Goal: Task Accomplishment & Management: Use online tool/utility

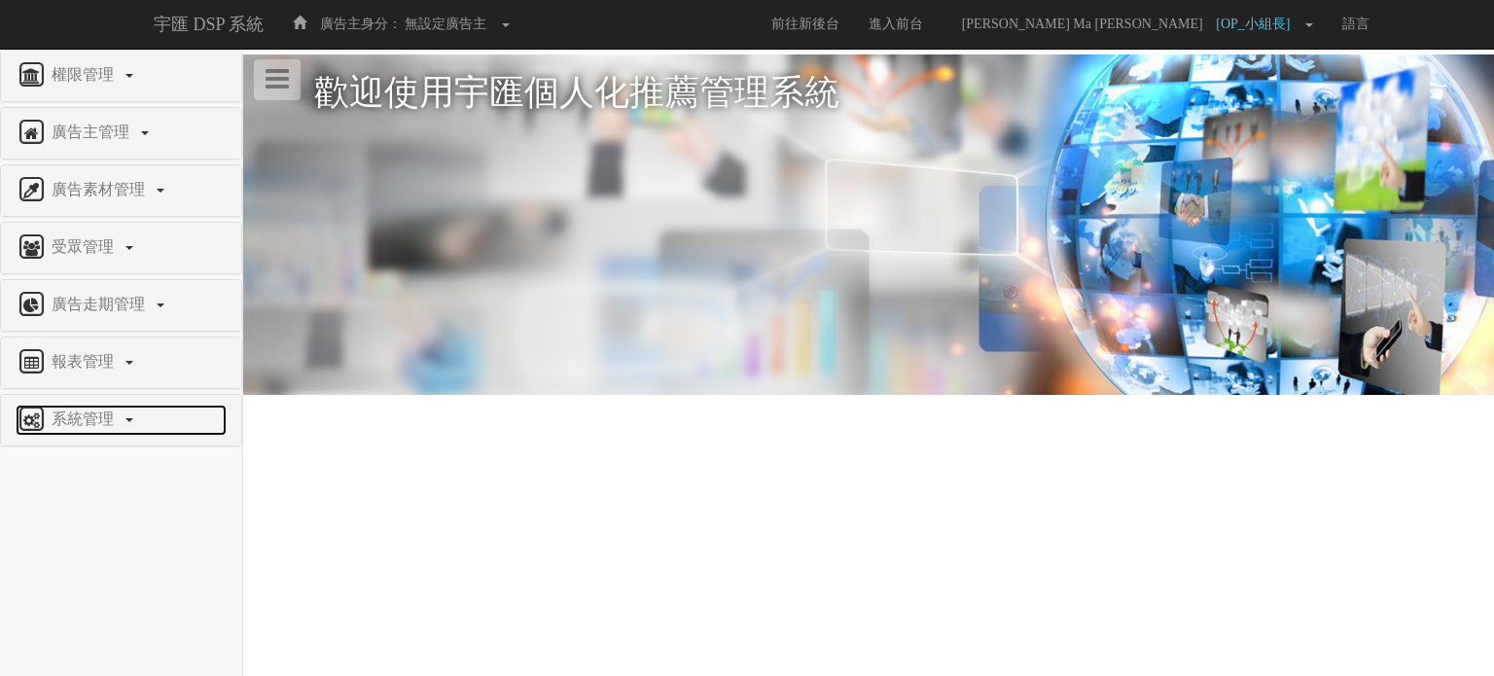
click at [125, 429] on link "系統管理" at bounding box center [121, 420] width 211 height 31
click at [66, 498] on span "廣告驗證設定" at bounding box center [64, 505] width 96 height 15
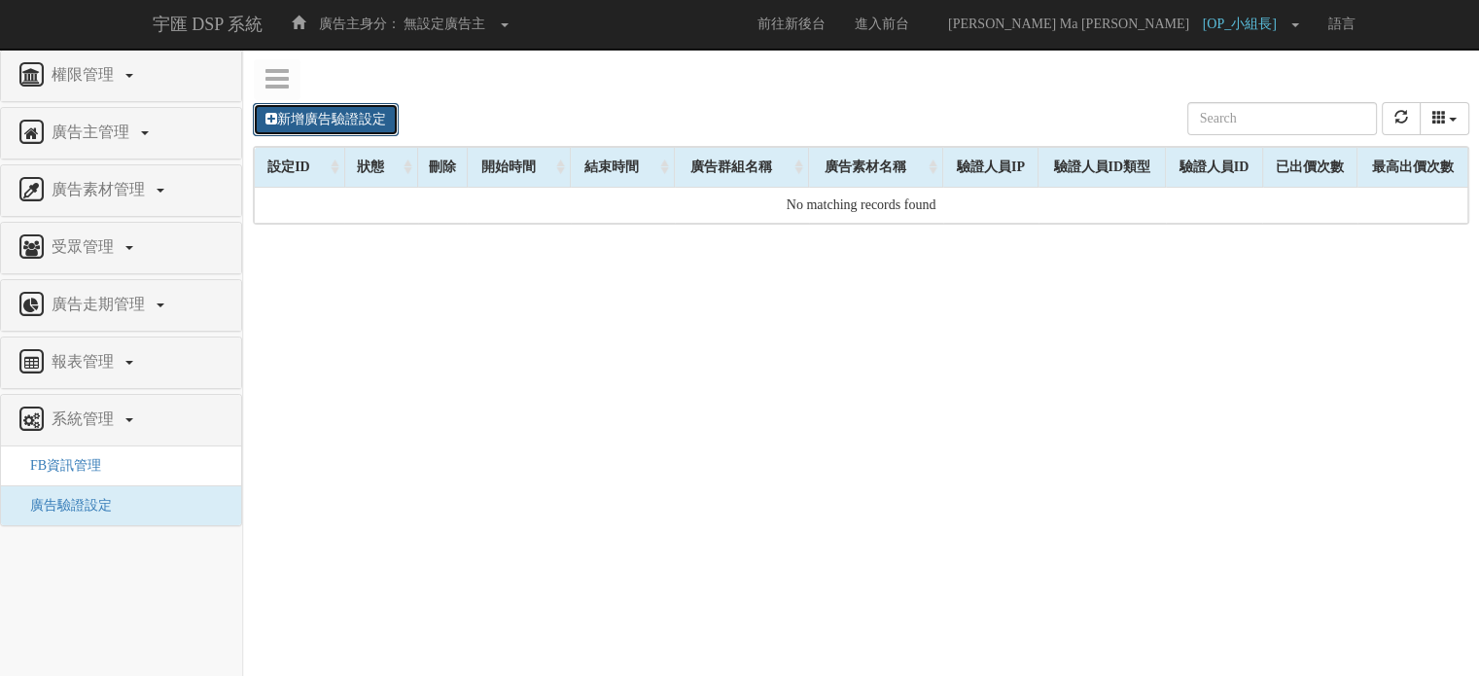
click at [346, 125] on link "新增廣告驗證設定" at bounding box center [326, 119] width 146 height 33
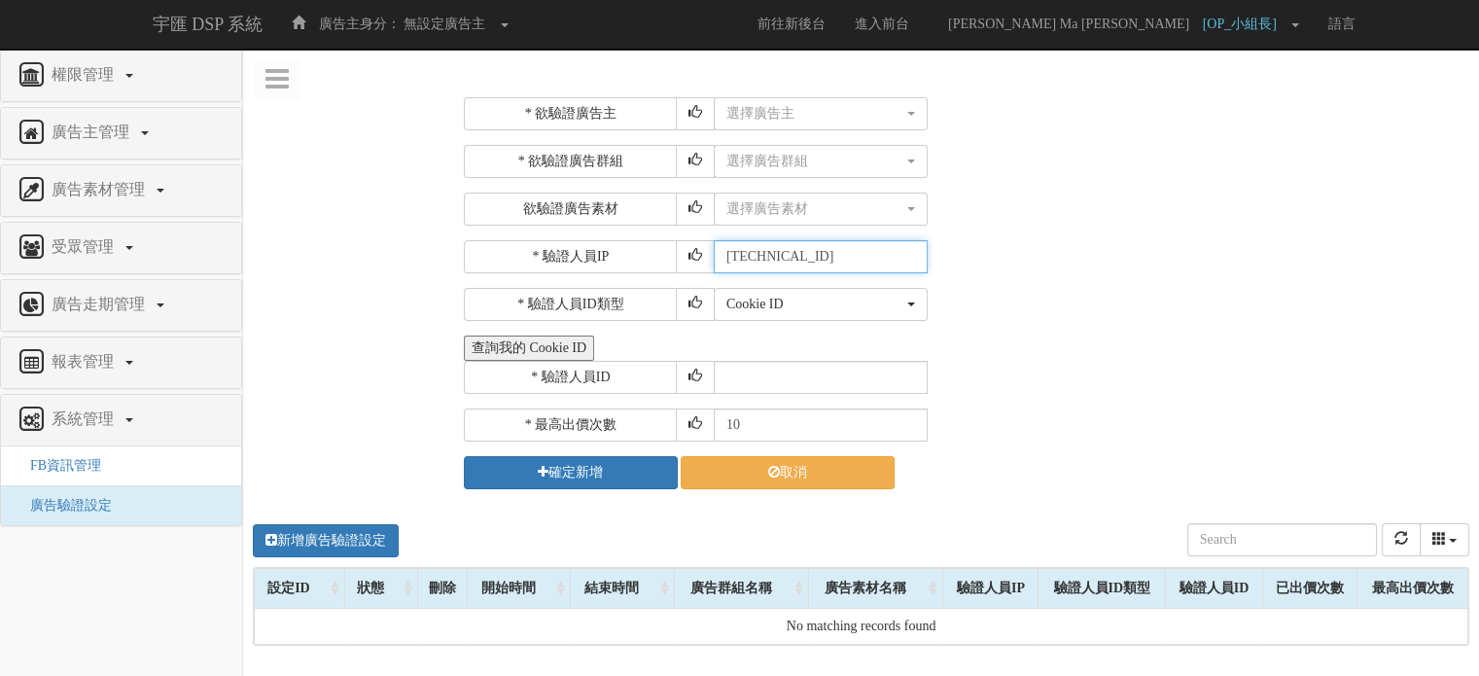
drag, startPoint x: 855, startPoint y: 252, endPoint x: 715, endPoint y: 248, distance: 140.1
click at [715, 248] on input "[TECHNICAL_ID]" at bounding box center [821, 256] width 214 height 33
drag, startPoint x: 986, startPoint y: 250, endPoint x: 863, endPoint y: 299, distance: 132.7
click at [984, 252] on div "* 驗證人員IP [TECHNICAL_ID]" at bounding box center [964, 256] width 1001 height 33
click at [860, 299] on div "Cookie ID" at bounding box center [814, 304] width 177 height 19
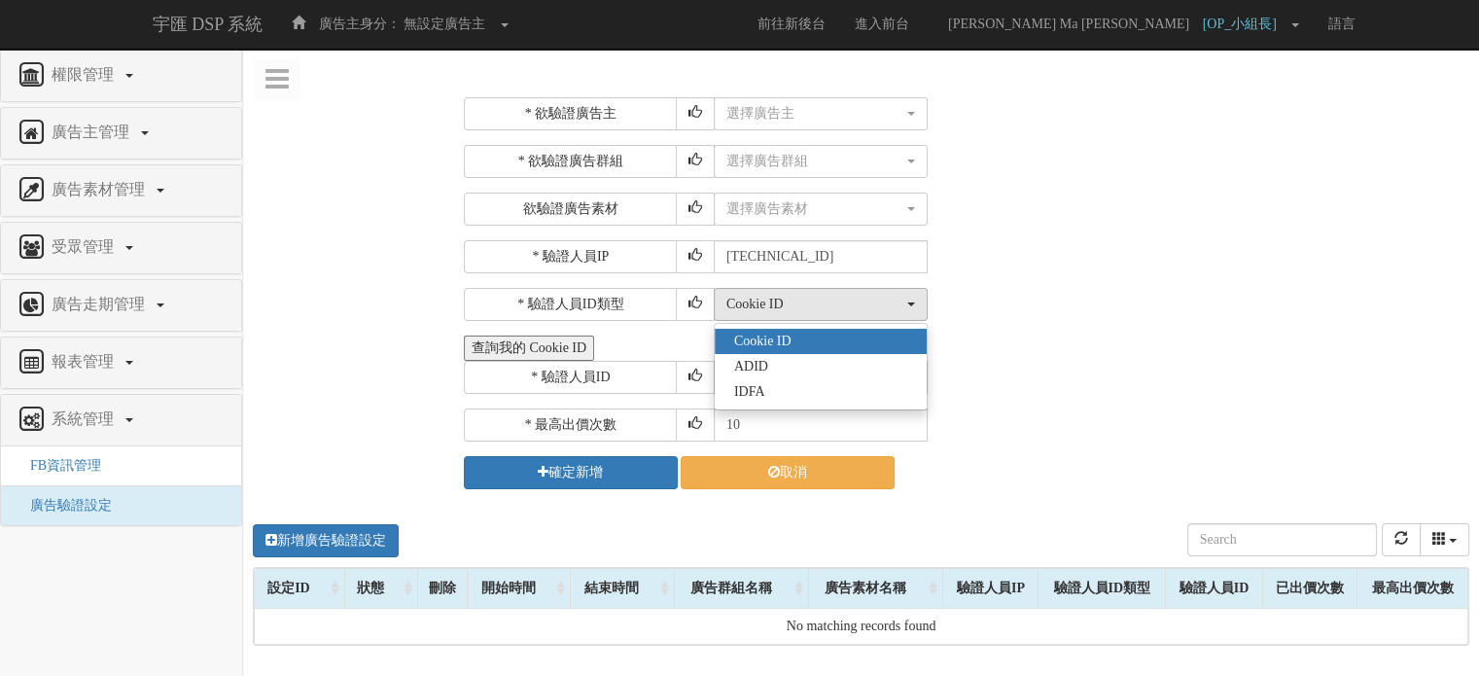
drag, startPoint x: 992, startPoint y: 262, endPoint x: 788, endPoint y: 253, distance: 204.4
click at [992, 262] on div "* 驗證人員IP [TECHNICAL_ID]" at bounding box center [964, 256] width 1001 height 33
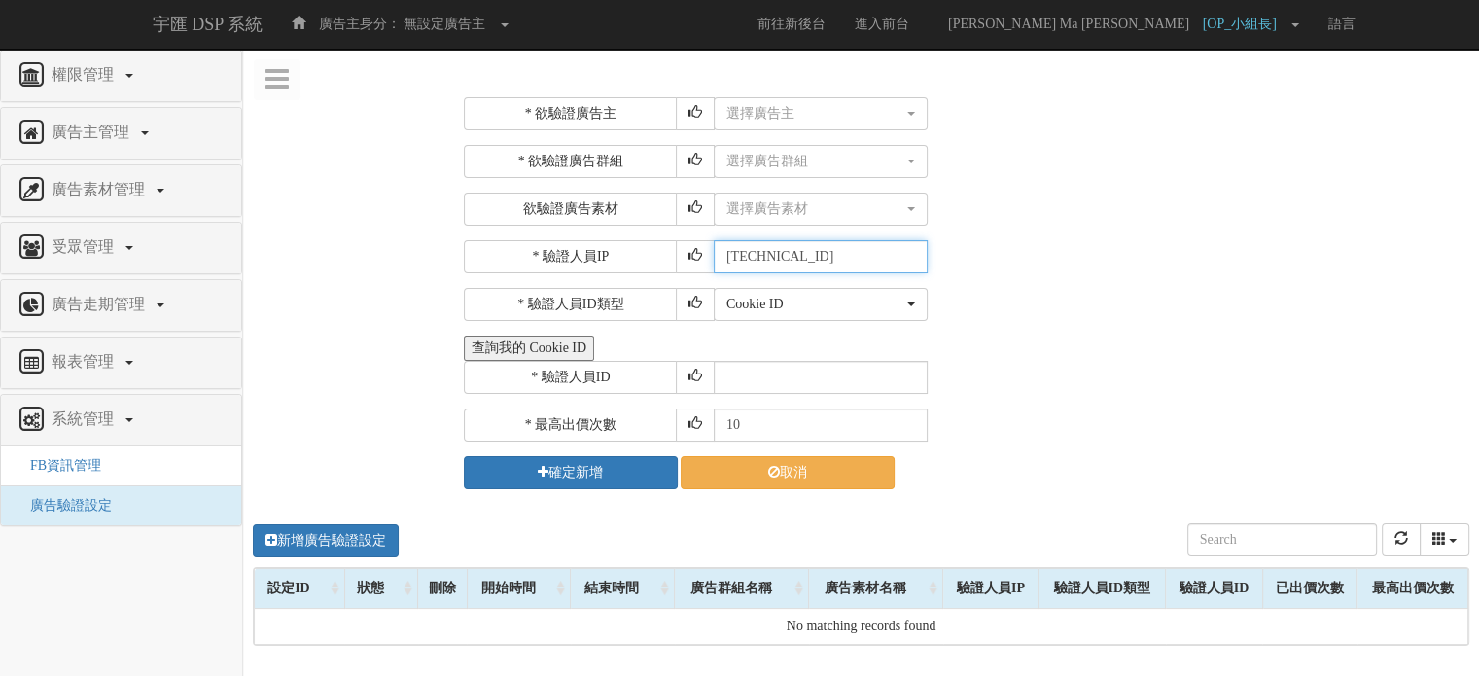
click at [787, 249] on input "[TECHNICAL_ID]" at bounding box center [821, 256] width 214 height 33
drag, startPoint x: 847, startPoint y: 260, endPoint x: 702, endPoint y: 257, distance: 144.9
click at [702, 257] on div "* 驗證人員IP [TECHNICAL_ID]" at bounding box center [964, 256] width 1001 height 33
click at [594, 254] on div "* 驗證人員IP" at bounding box center [589, 256] width 250 height 33
drag, startPoint x: 841, startPoint y: 253, endPoint x: 648, endPoint y: 245, distance: 193.7
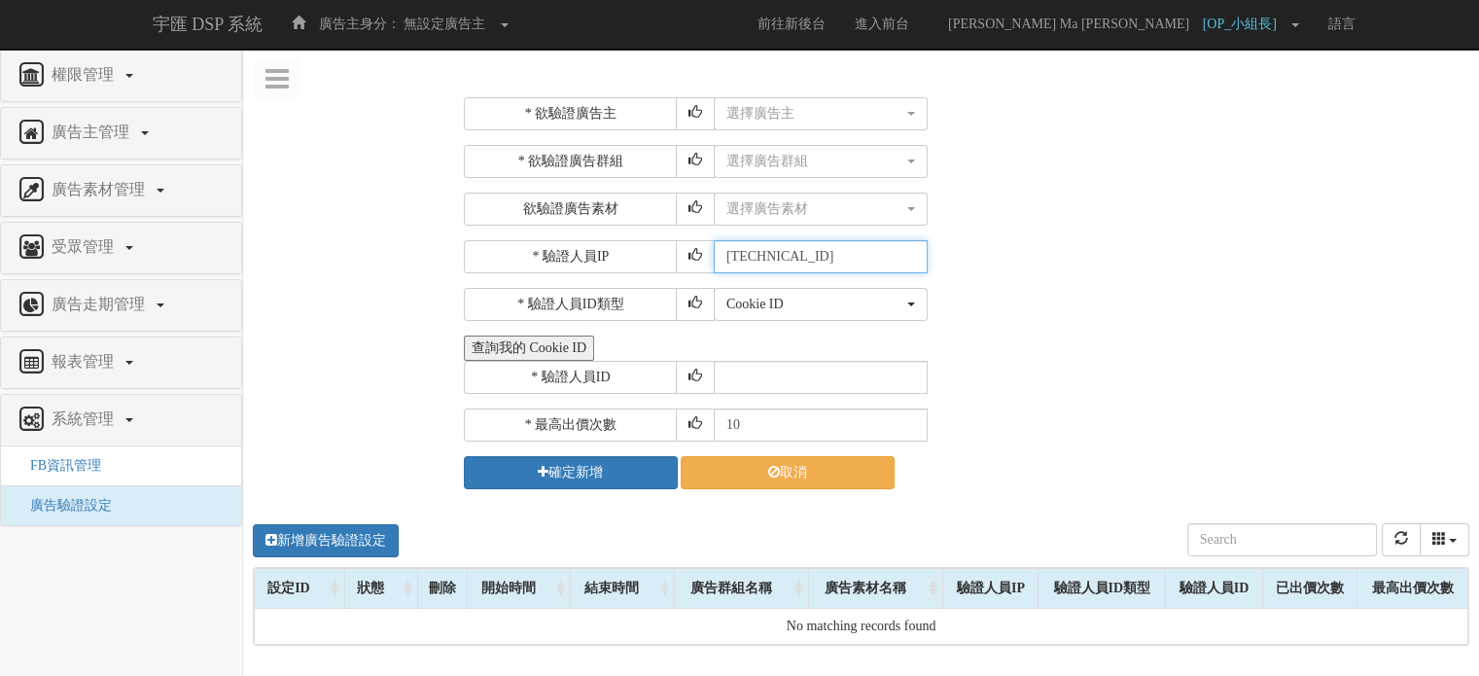
click at [648, 245] on div "* 驗證人員IP [TECHNICAL_ID]" at bounding box center [964, 256] width 1001 height 33
click at [741, 201] on div "選擇廣告素材" at bounding box center [814, 208] width 177 height 19
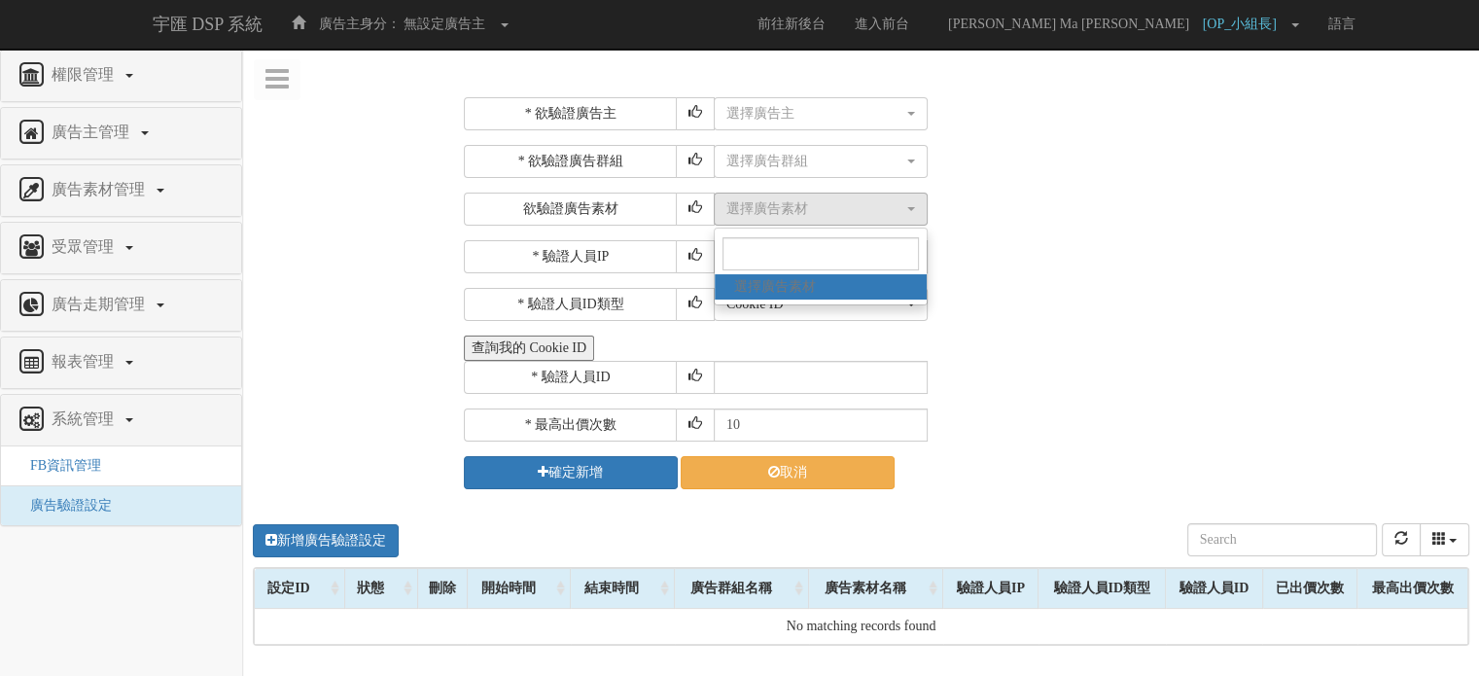
click at [643, 217] on div "欲驗證廣告素材" at bounding box center [589, 209] width 250 height 33
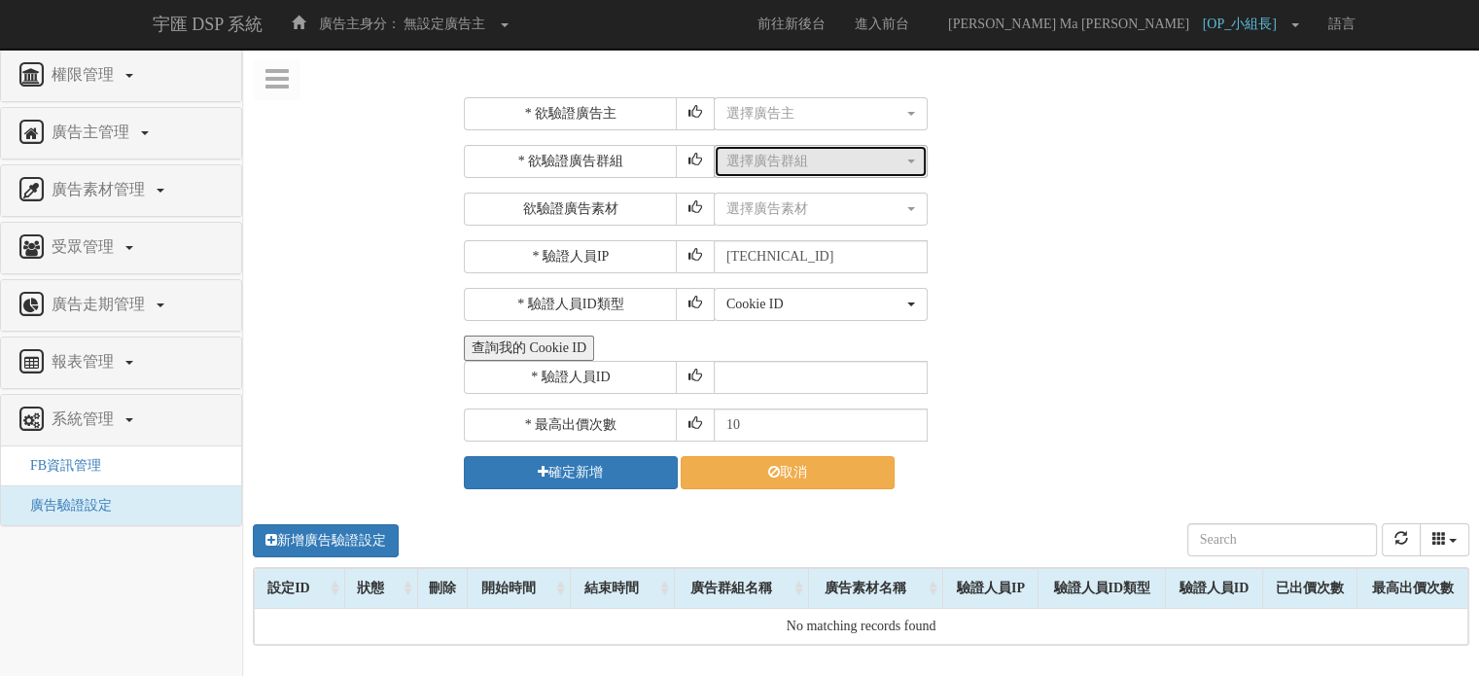
click at [759, 167] on div "選擇廣告群組" at bounding box center [814, 161] width 177 height 19
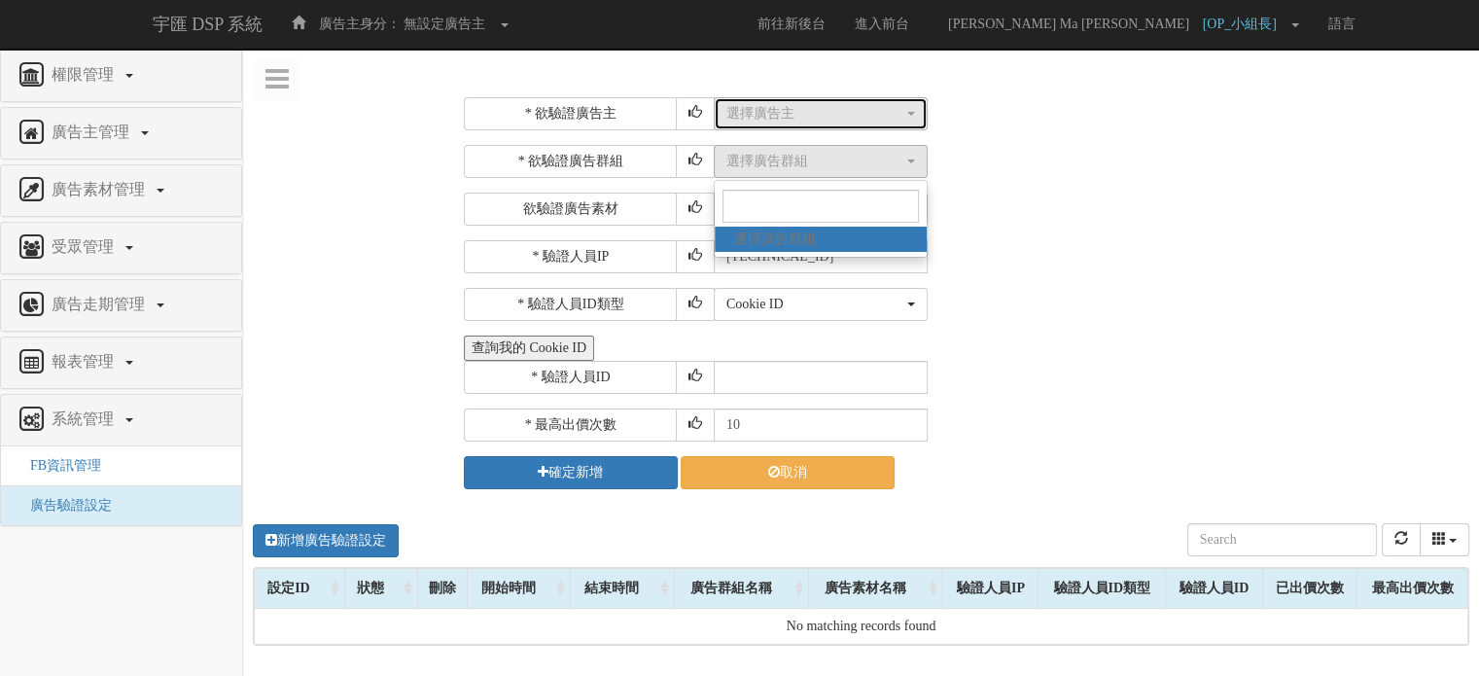
click at [740, 120] on div "選擇廣告主" at bounding box center [814, 113] width 177 height 19
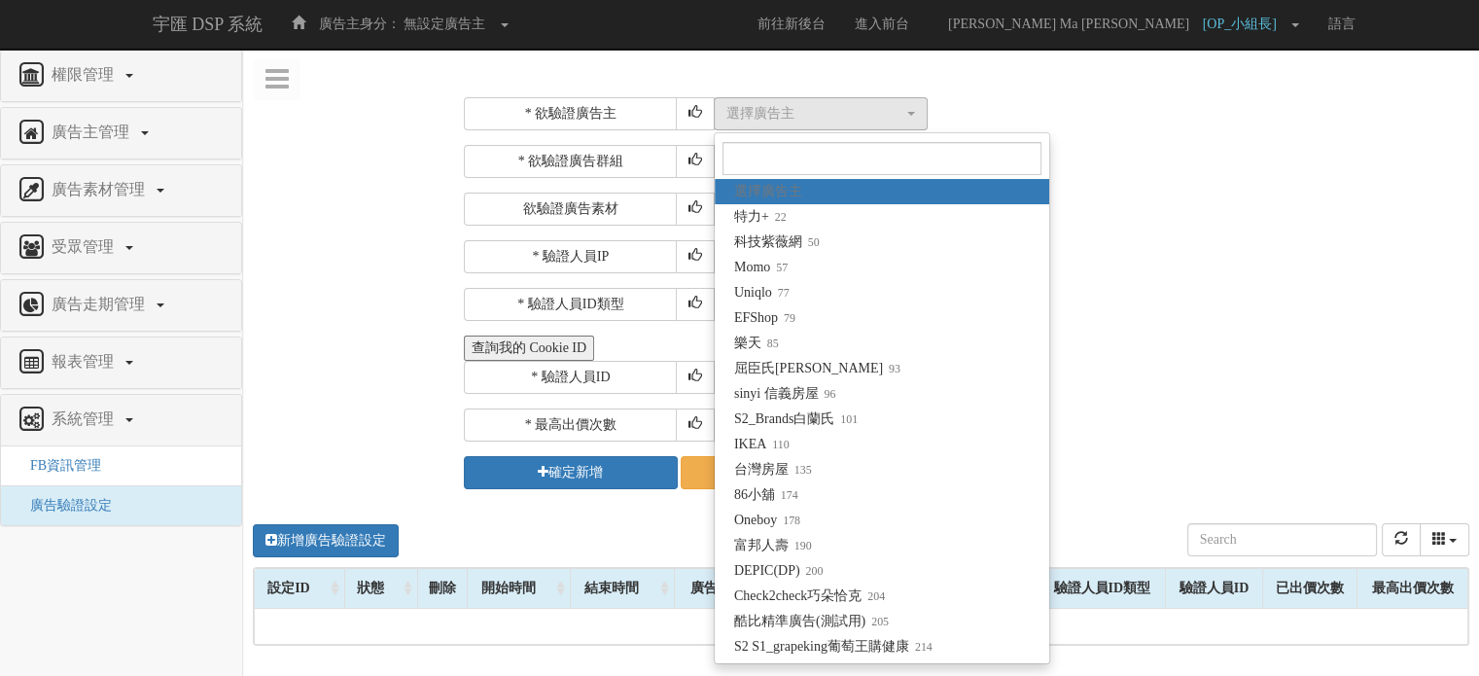
click at [418, 271] on div "* 欲驗證廣告主 選擇廣告主 特力+ 科技紫薇網 Momo Uniqlo EFShop 樂天 屈臣氏[PERSON_NAME] sinyi 信義房屋 S2_B…" at bounding box center [861, 585] width 1236 height 1005
